Goal: Task Accomplishment & Management: Manage account settings

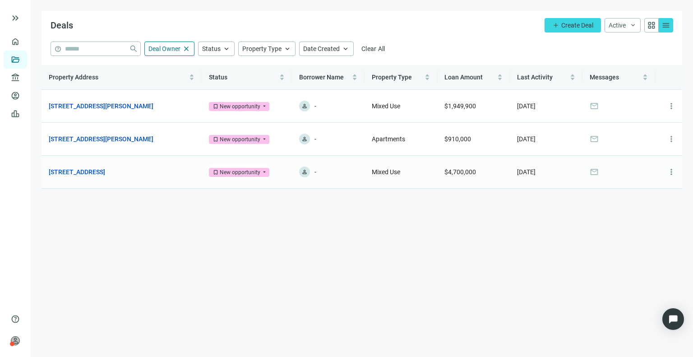
click at [125, 179] on td "3001 N Southport Ave, Chicago, IL 60657 open_in_new" at bounding box center [122, 172] width 160 height 33
click at [105, 172] on link "[STREET_ADDRESS]" at bounding box center [77, 172] width 56 height 10
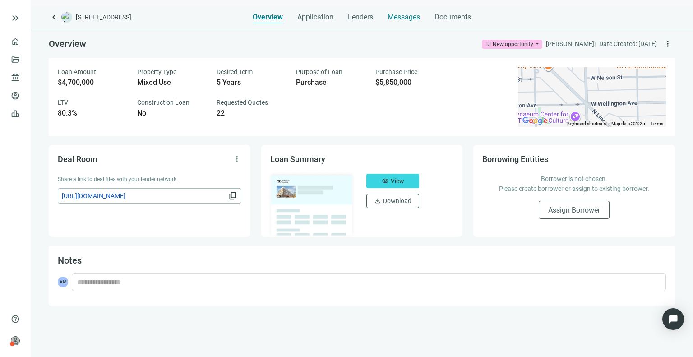
click at [398, 11] on div "Messages" at bounding box center [404, 14] width 32 height 18
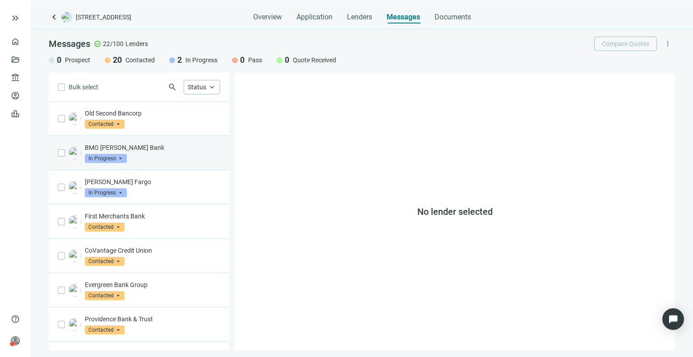
click at [130, 153] on div "BMO Harris Bank In Progress arrow_drop_down" at bounding box center [152, 153] width 135 height 20
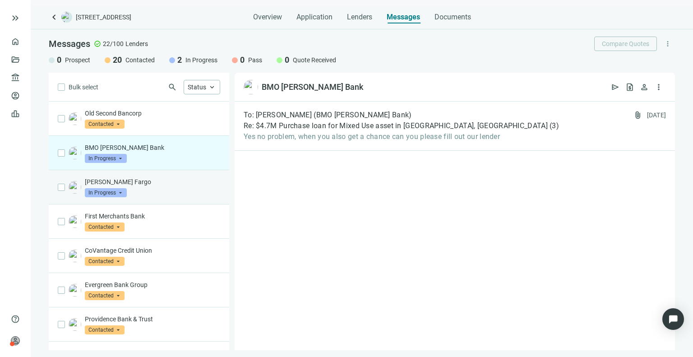
click at [136, 176] on div "Wells Fargo In Progress arrow_drop_down" at bounding box center [139, 187] width 181 height 34
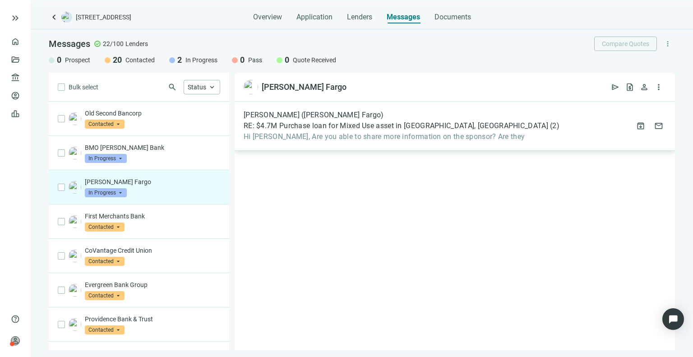
click at [288, 137] on span "Hi Asher, Are you able to share more information on the sponsor? Are they" at bounding box center [402, 136] width 316 height 9
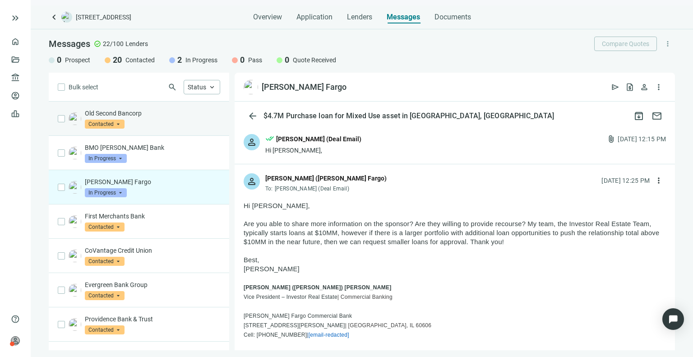
click at [170, 126] on div "Old Second Bancorp Contacted arrow_drop_down" at bounding box center [152, 119] width 135 height 20
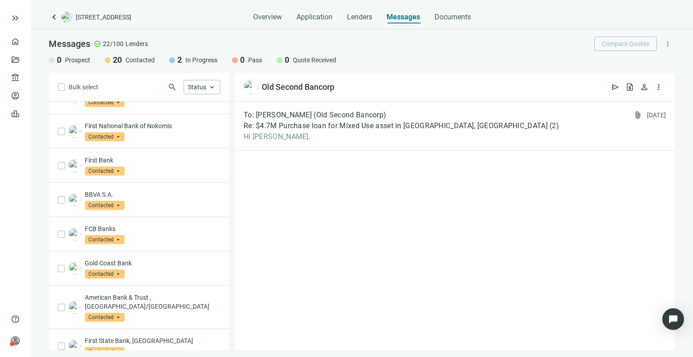
scroll to position [464, 0]
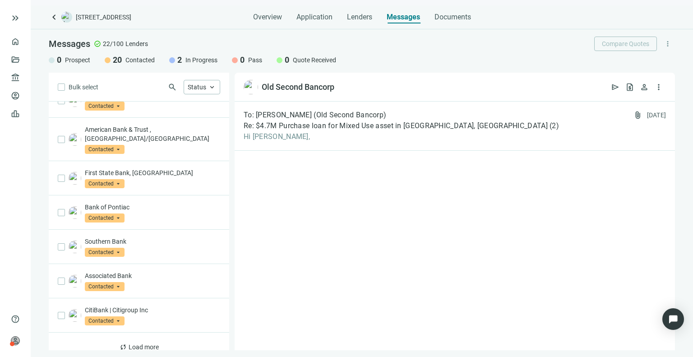
click at [51, 16] on span "keyboard_arrow_left" at bounding box center [54, 17] width 11 height 11
